Goal: Find specific page/section

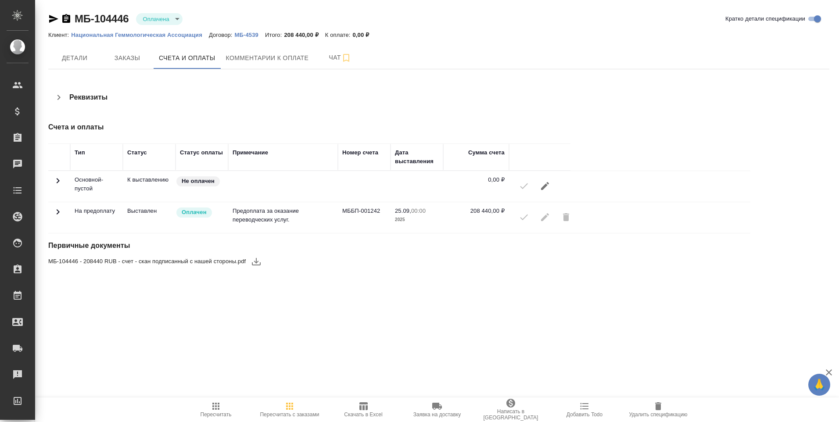
click at [66, 21] on icon "button" at bounding box center [66, 19] width 11 height 11
click at [65, 18] on icon "button" at bounding box center [66, 18] width 8 height 9
click at [332, 57] on span "Чат" at bounding box center [340, 57] width 42 height 11
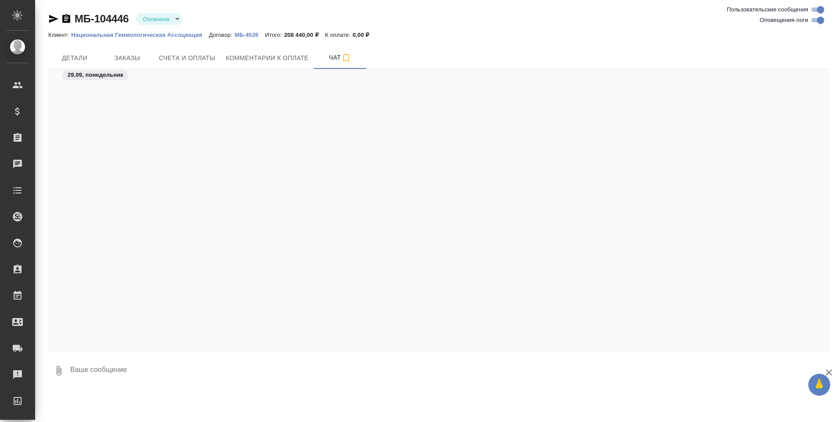
scroll to position [307, 0]
